Goal: Transaction & Acquisition: Book appointment/travel/reservation

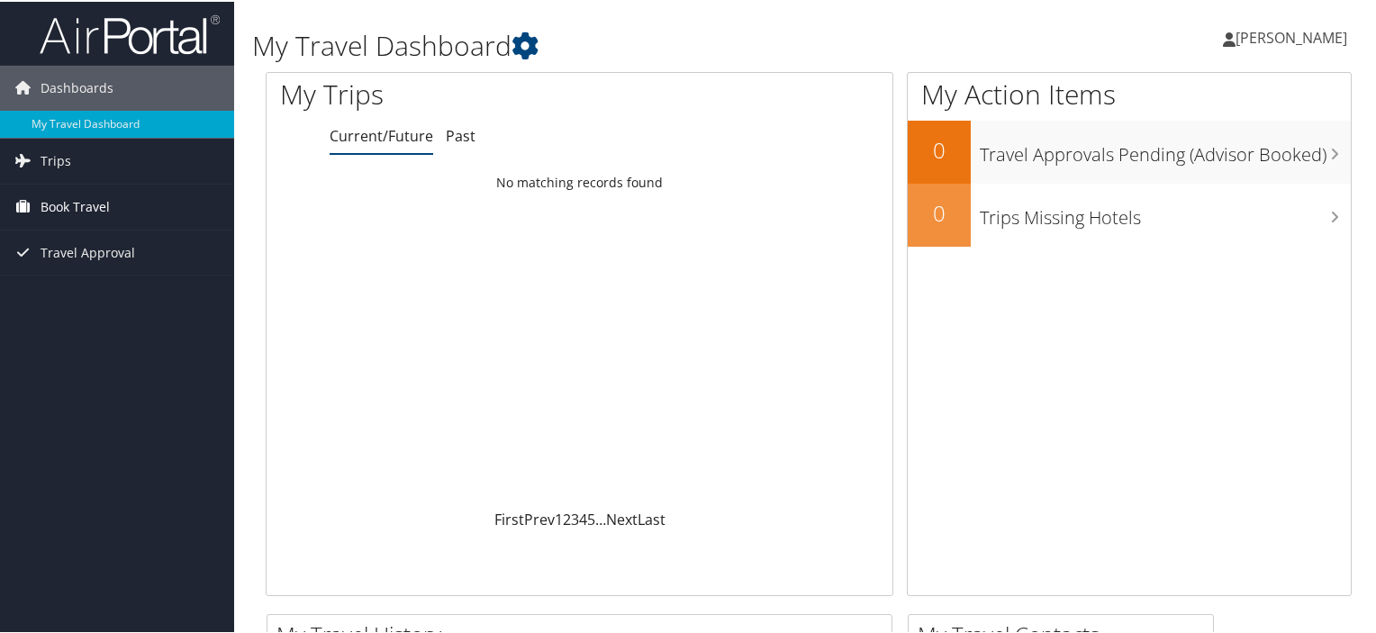
click at [68, 202] on span "Book Travel" at bounding box center [75, 205] width 69 height 45
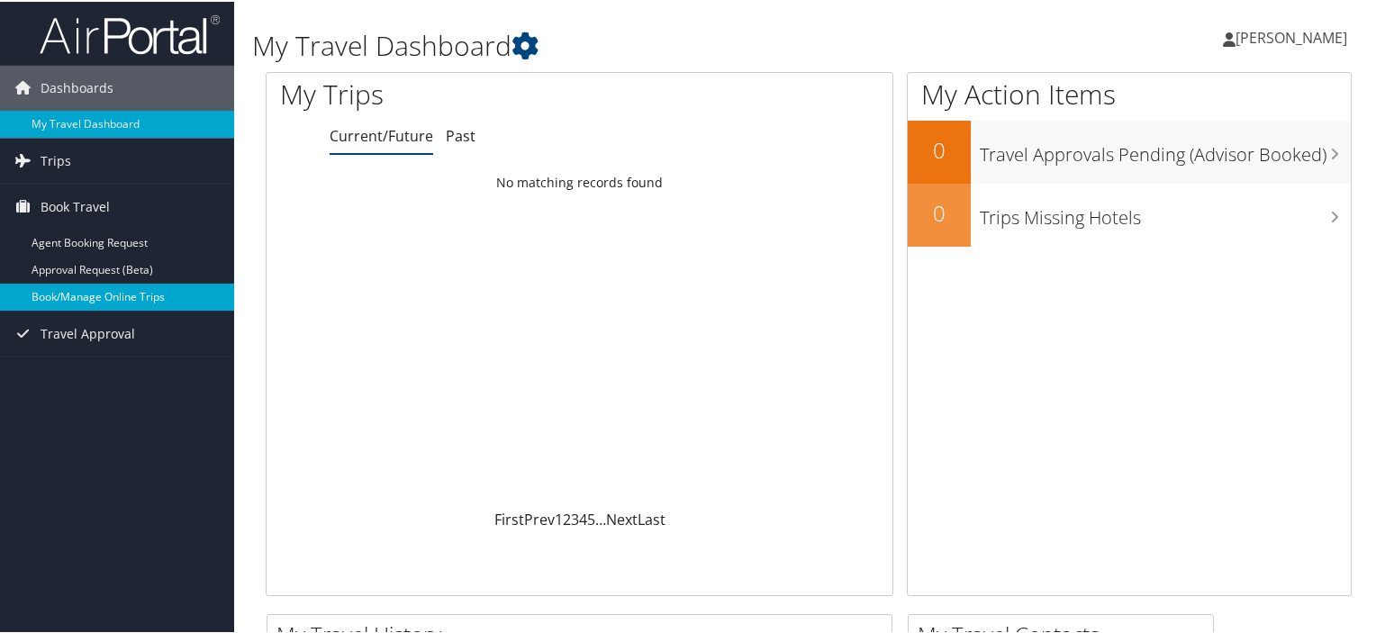
click at [86, 287] on link "Book/Manage Online Trips" at bounding box center [117, 295] width 234 height 27
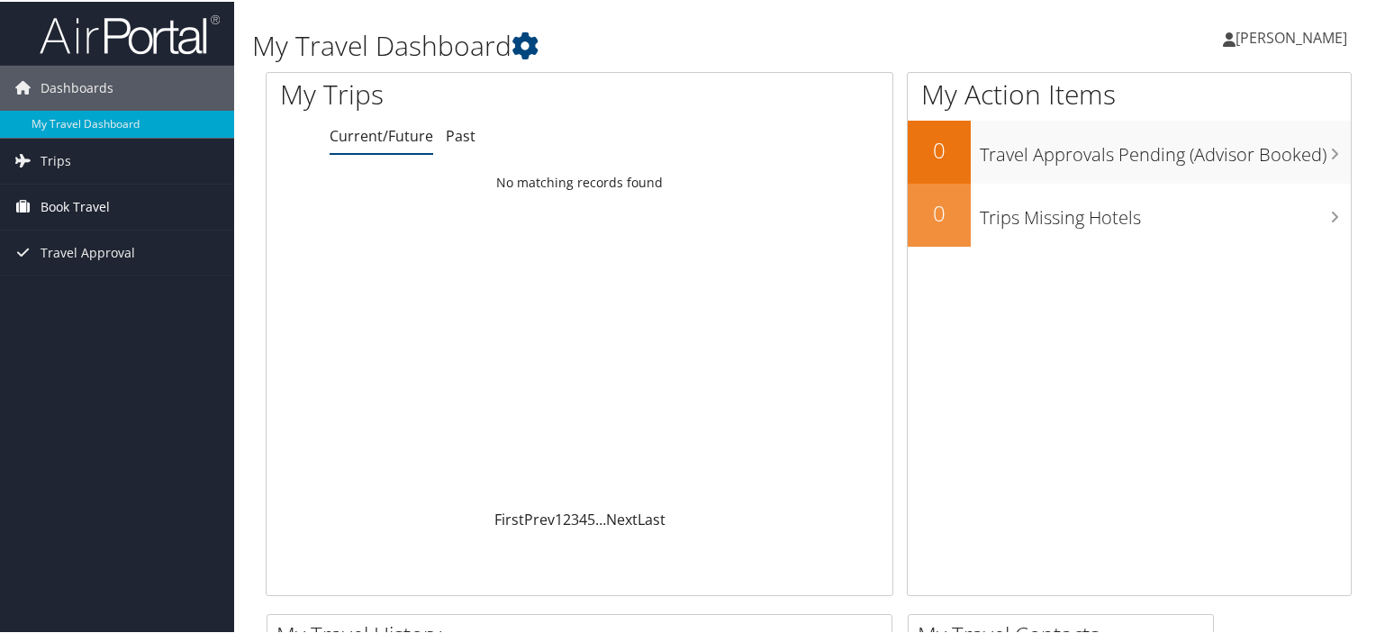
click at [137, 204] on link "Book Travel" at bounding box center [117, 205] width 234 height 45
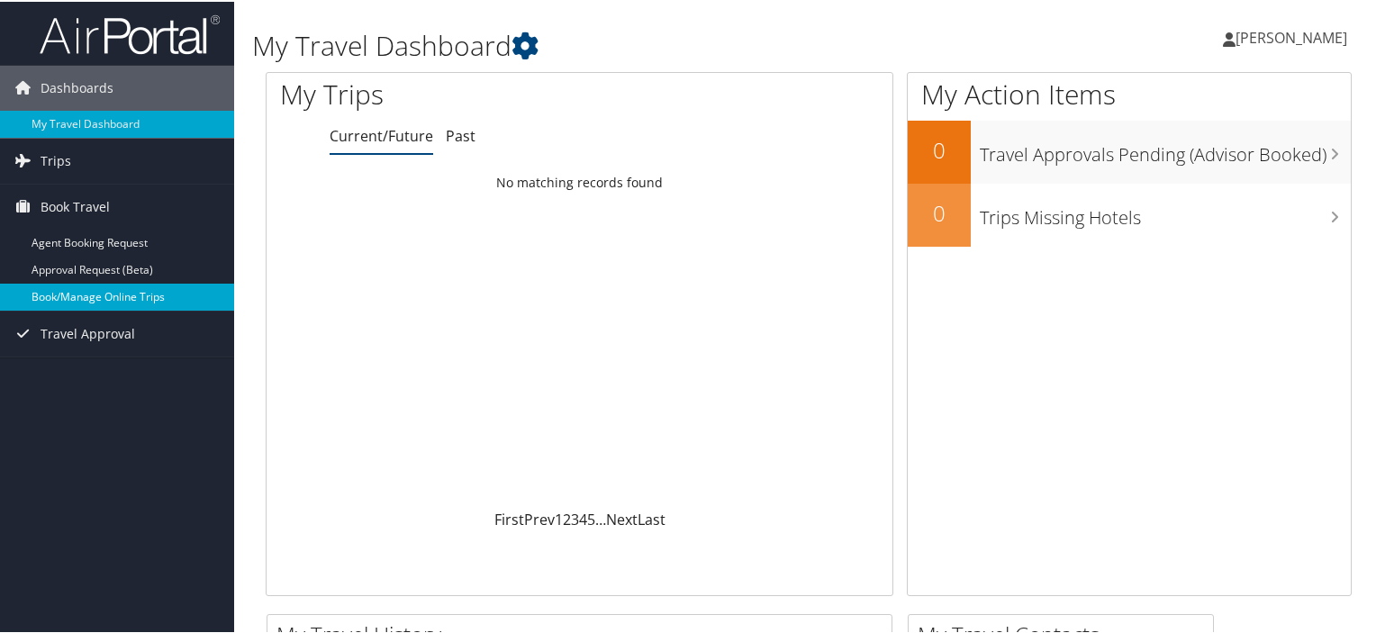
click at [123, 295] on link "Book/Manage Online Trips" at bounding box center [117, 295] width 234 height 27
